Goal: Task Accomplishment & Management: Use online tool/utility

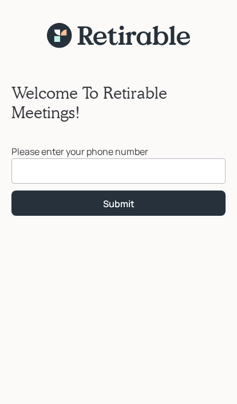
click at [50, 176] on input at bounding box center [118, 170] width 215 height 25
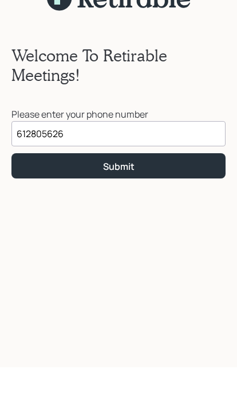
type input "[PHONE_NUMBER]"
click at [107, 197] on div "Submit" at bounding box center [119, 203] width 32 height 13
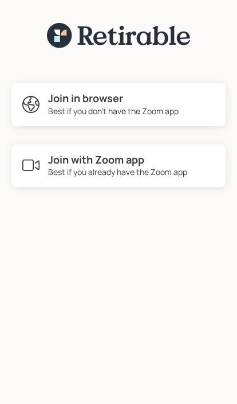
click at [75, 110] on div "Best if you don't have the Zoom app" at bounding box center [113, 111] width 131 height 12
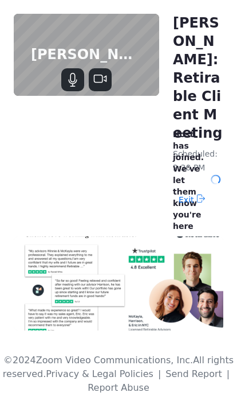
click at [185, 205] on span "Exit" at bounding box center [186, 199] width 15 height 18
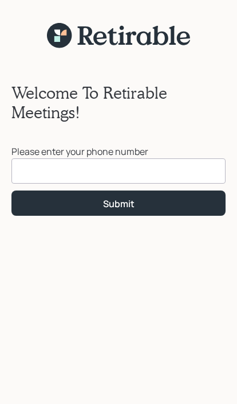
click at [44, 172] on input at bounding box center [118, 170] width 215 height 25
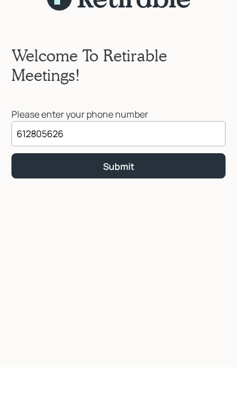
type input "[PHONE_NUMBER]"
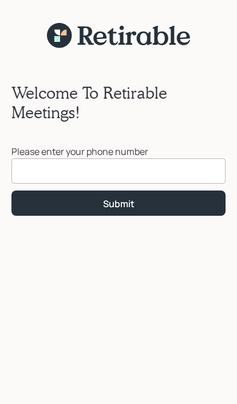
click at [26, 180] on input at bounding box center [118, 170] width 215 height 25
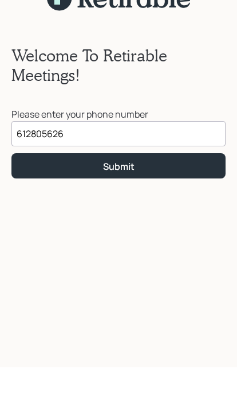
type input "[PHONE_NUMBER]"
click at [53, 190] on button "Submit" at bounding box center [118, 202] width 215 height 25
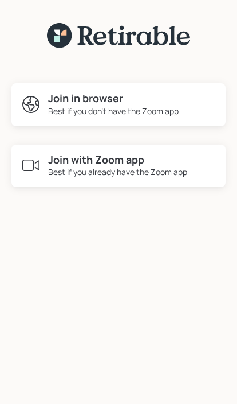
click at [50, 172] on div "Best if you already have the Zoom app" at bounding box center [117, 172] width 139 height 12
